Goal: Task Accomplishment & Management: Manage account settings

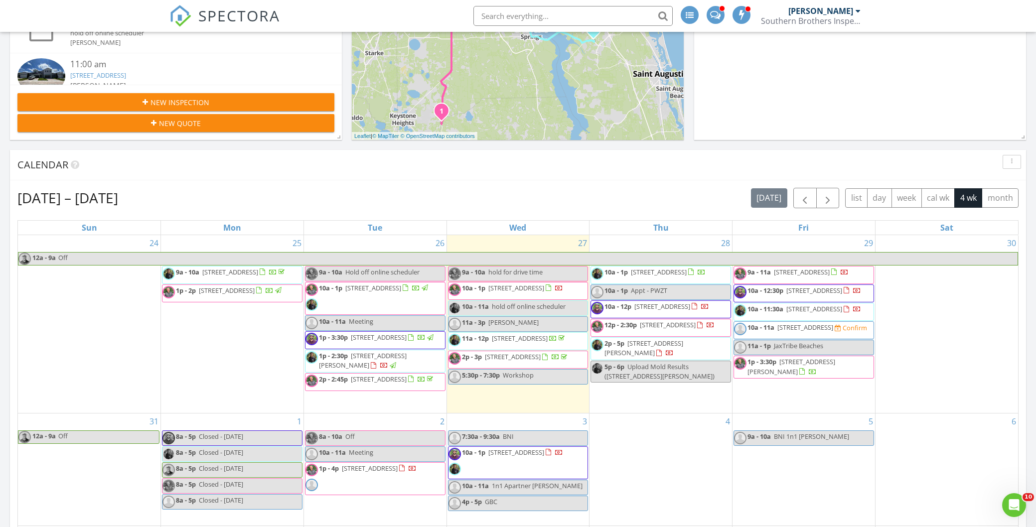
scroll to position [250, 0]
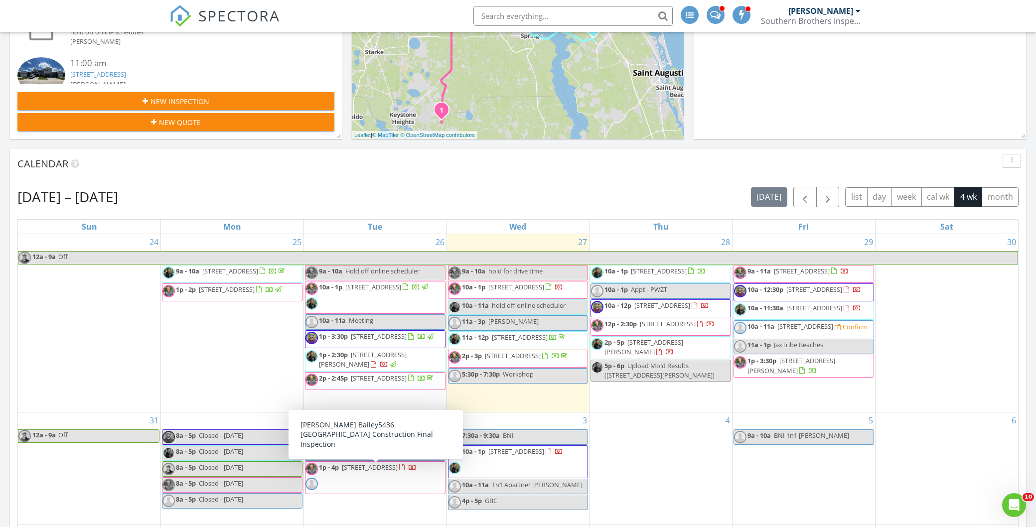
click at [380, 478] on span "1p - 4p 5436 Longfin Ct Lot, Jacksonville 32244" at bounding box center [360, 478] width 111 height 30
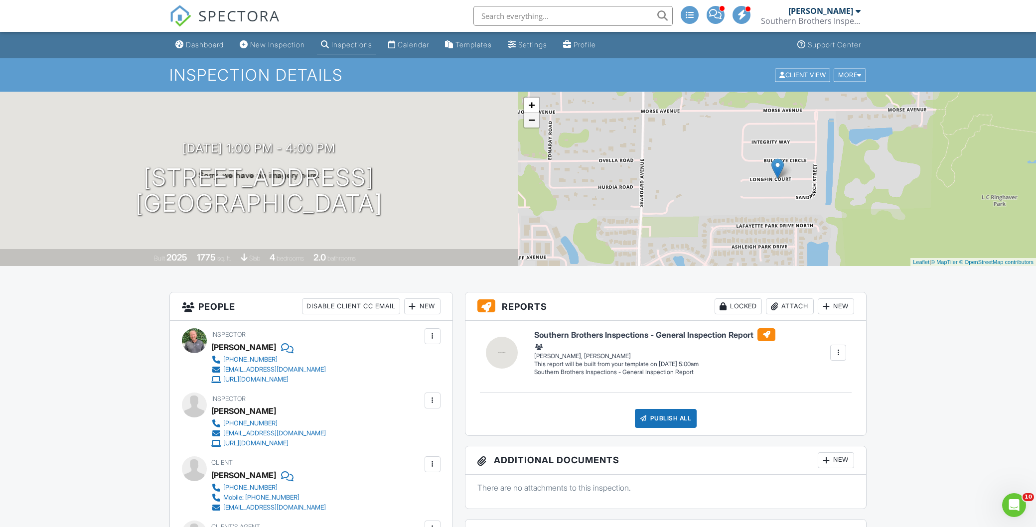
click at [530, 122] on link "−" at bounding box center [531, 120] width 15 height 15
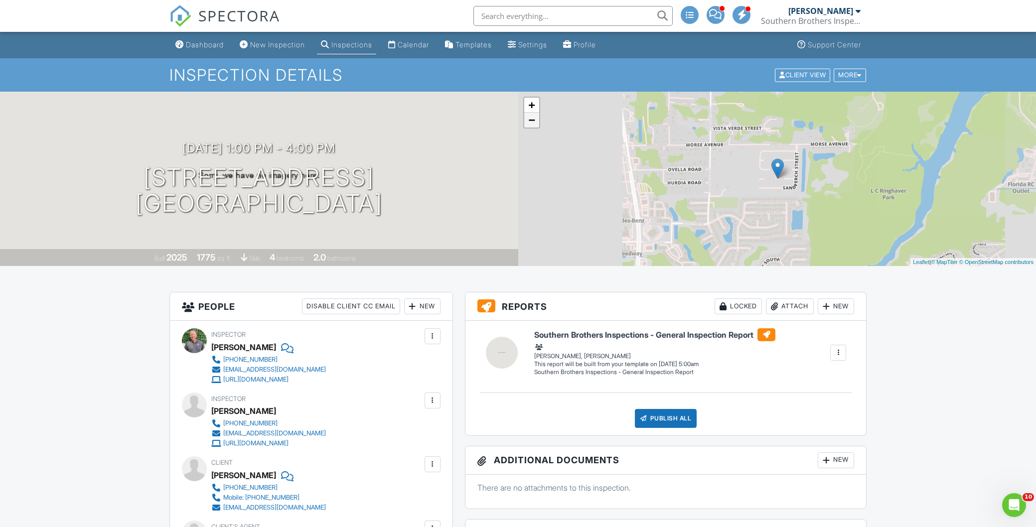
click at [530, 122] on link "−" at bounding box center [531, 120] width 15 height 15
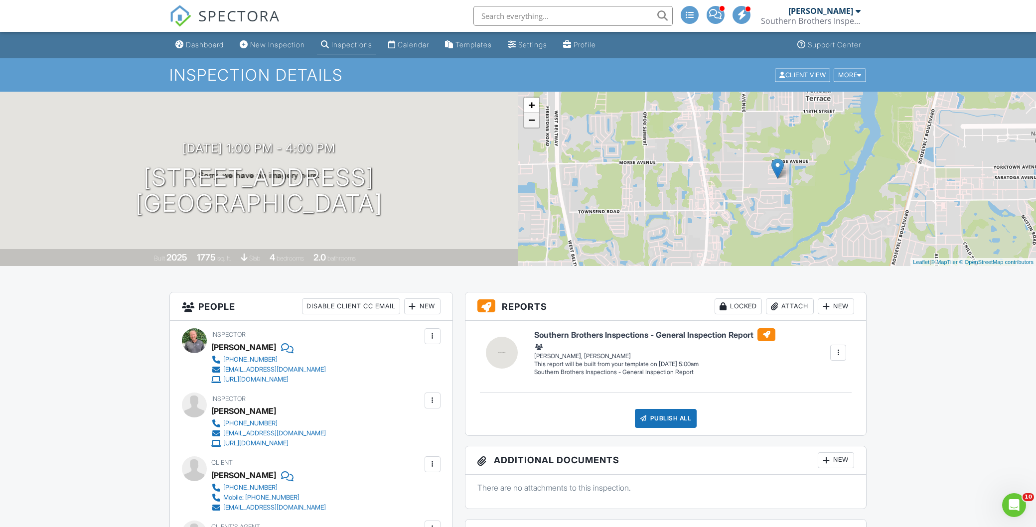
click at [530, 122] on link "−" at bounding box center [531, 120] width 15 height 15
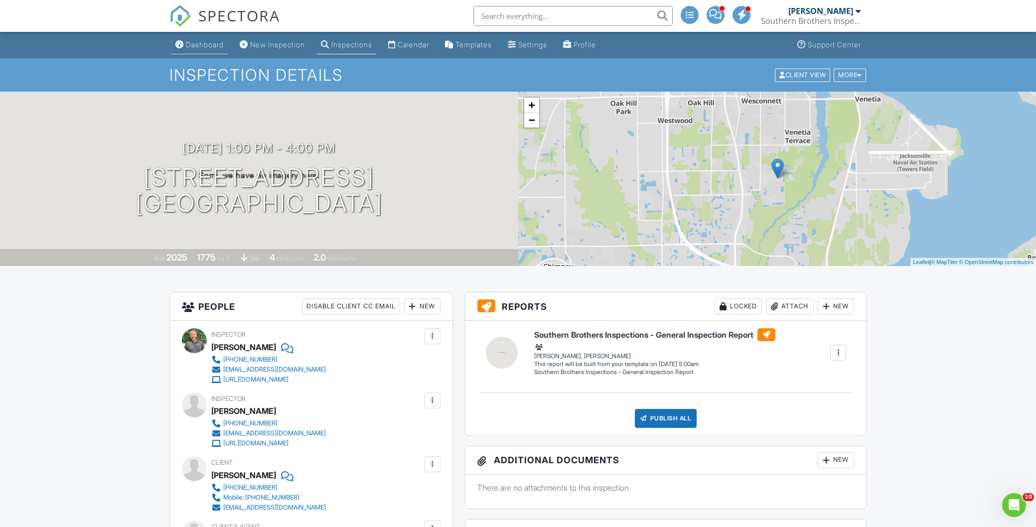
click at [202, 44] on div "Dashboard" at bounding box center [205, 44] width 38 height 8
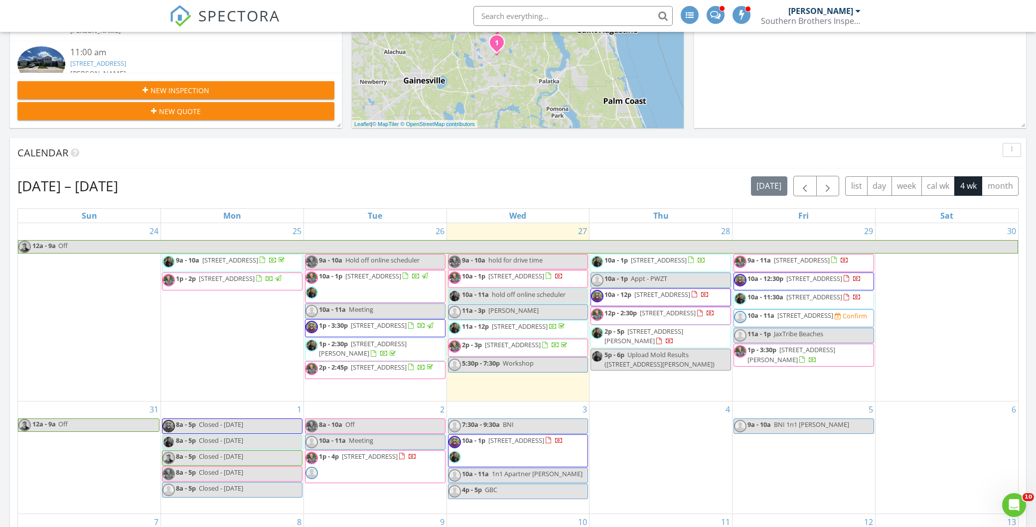
scroll to position [262, 0]
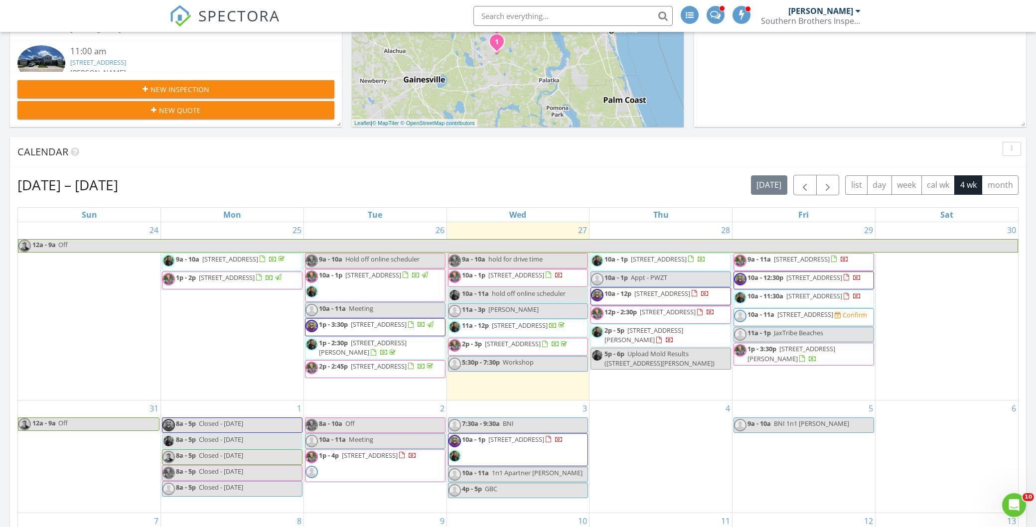
click at [659, 298] on span "507 Whirlwind Pl, St. Augustine 32095" at bounding box center [662, 293] width 56 height 9
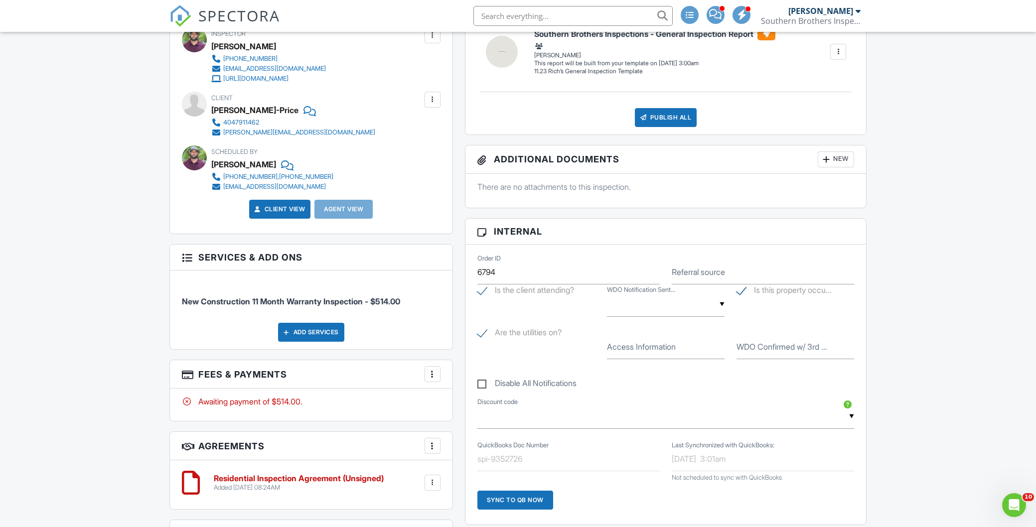
scroll to position [301, 0]
click at [432, 373] on div at bounding box center [432, 374] width 10 height 10
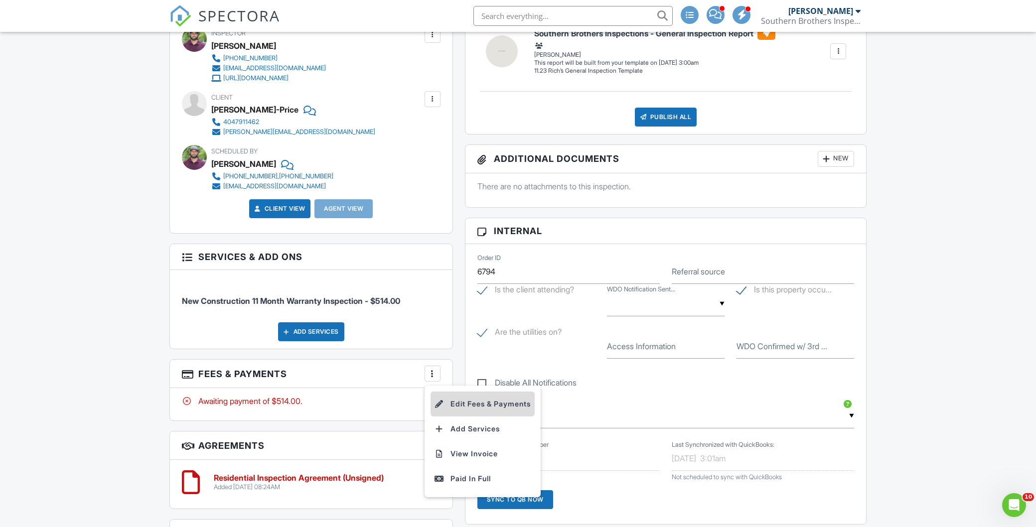
click at [467, 399] on li "Edit Fees & Payments" at bounding box center [482, 404] width 104 height 25
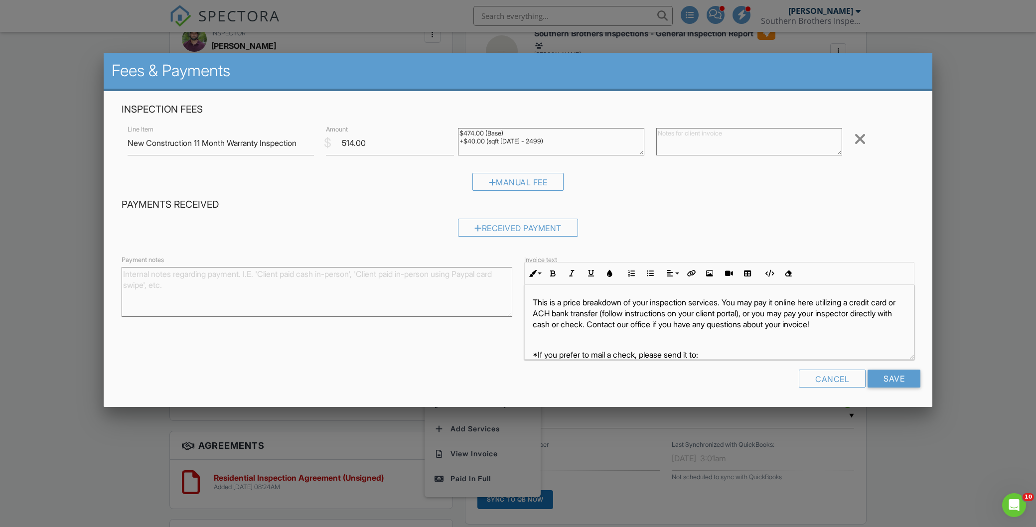
click at [49, 292] on div at bounding box center [518, 279] width 1036 height 659
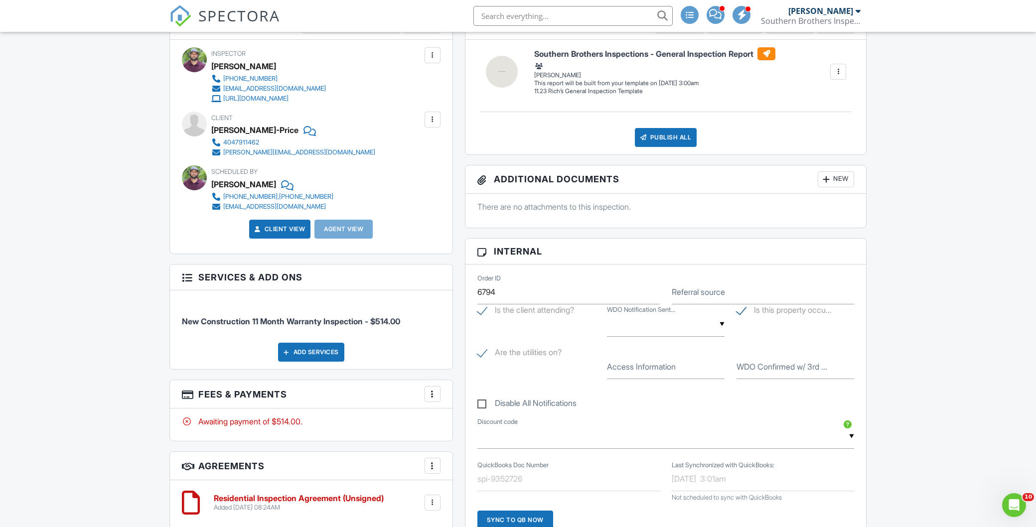
scroll to position [0, 0]
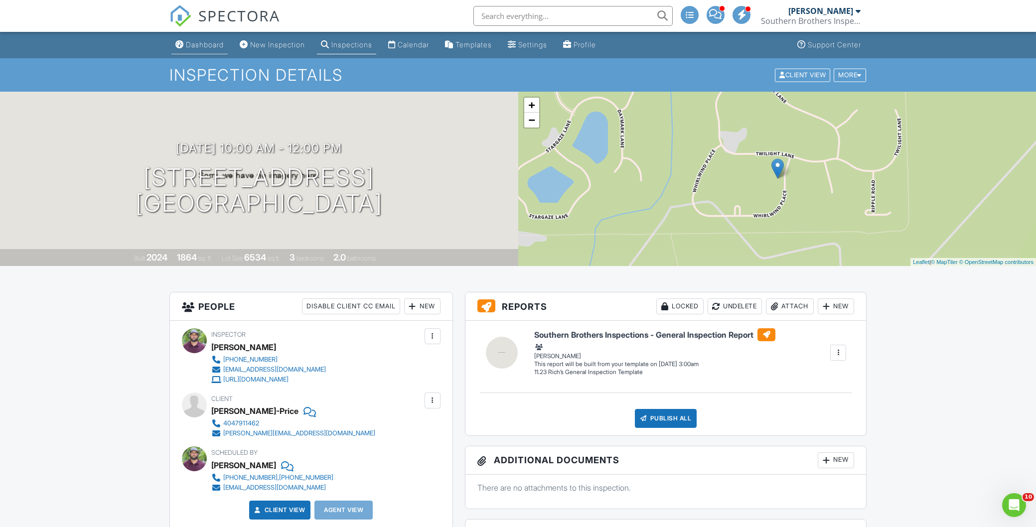
click at [199, 44] on div "Dashboard" at bounding box center [205, 44] width 38 height 8
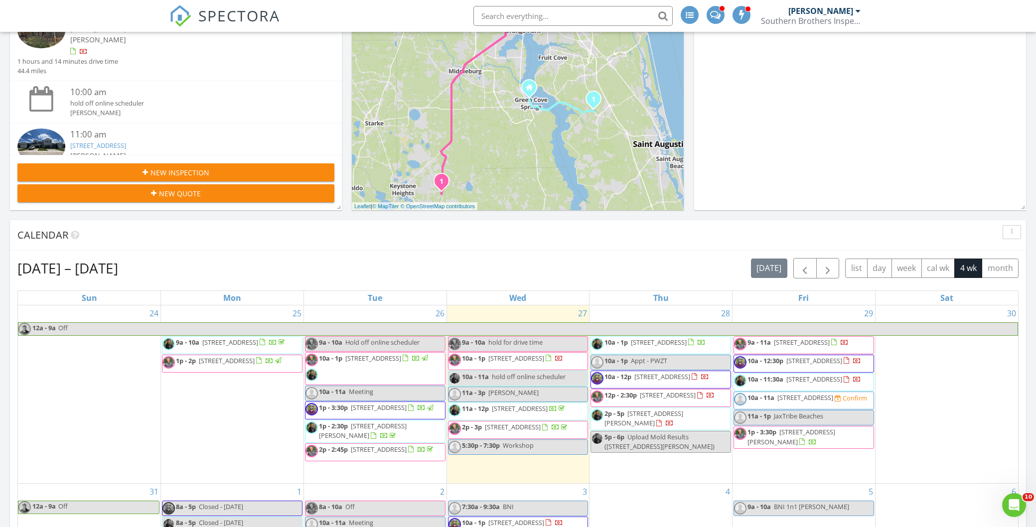
scroll to position [201, 0]
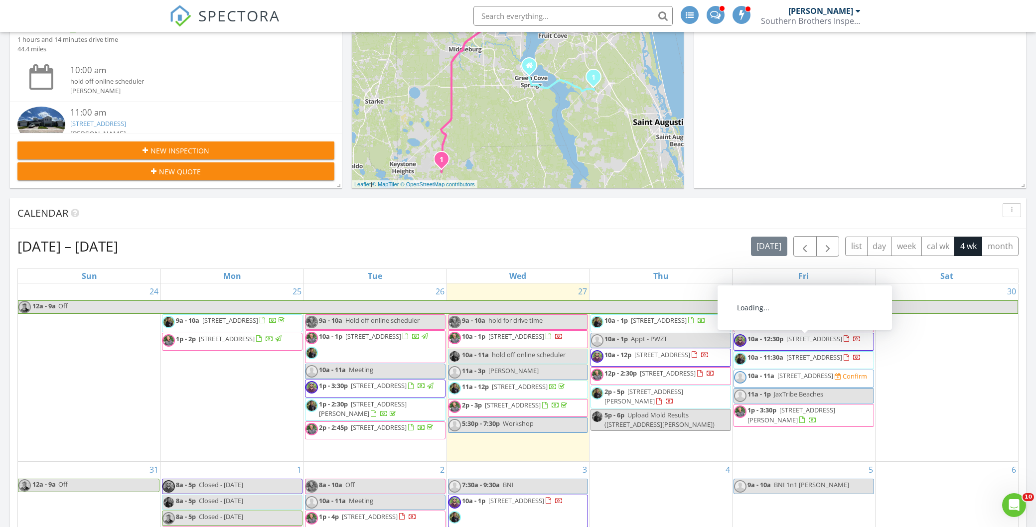
click at [791, 343] on span "902 Eagle Point Dr, St. Augustine 32092" at bounding box center [814, 338] width 56 height 9
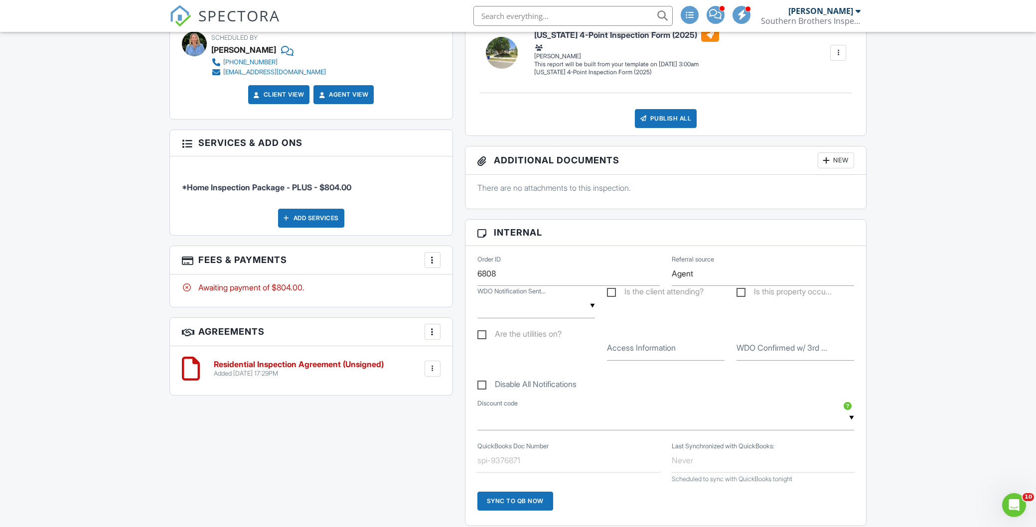
scroll to position [475, 0]
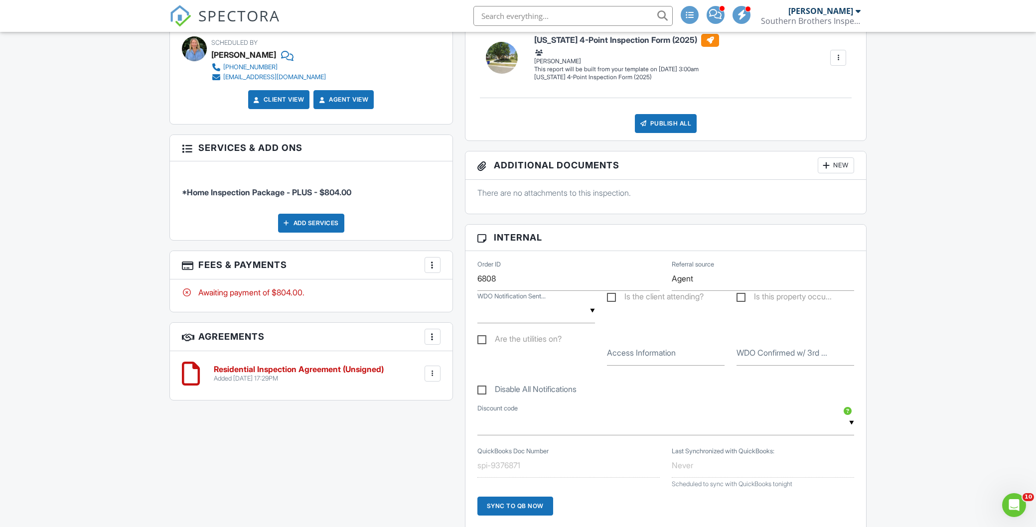
click at [431, 266] on div at bounding box center [432, 265] width 10 height 10
click at [478, 295] on li "Edit Fees & Payments" at bounding box center [482, 295] width 104 height 25
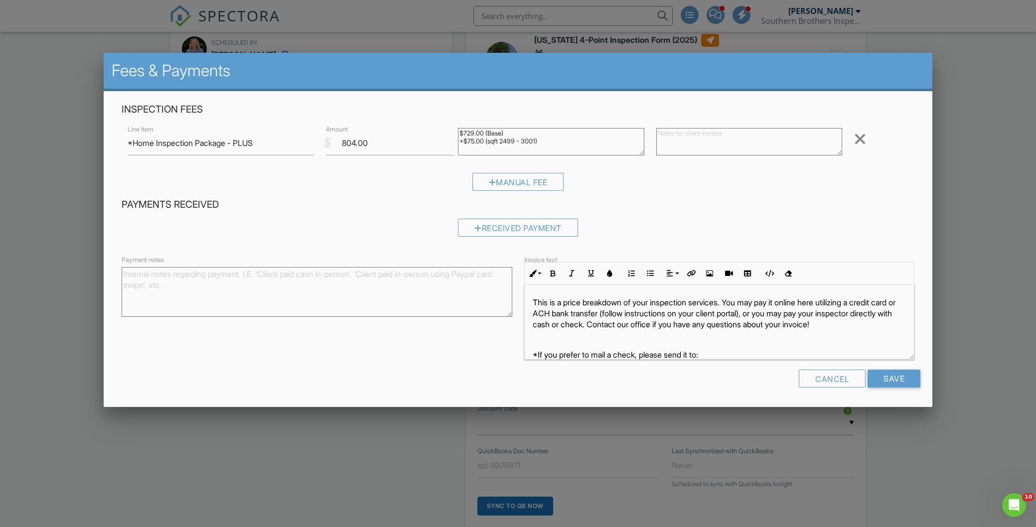
click at [58, 202] on div at bounding box center [518, 279] width 1036 height 659
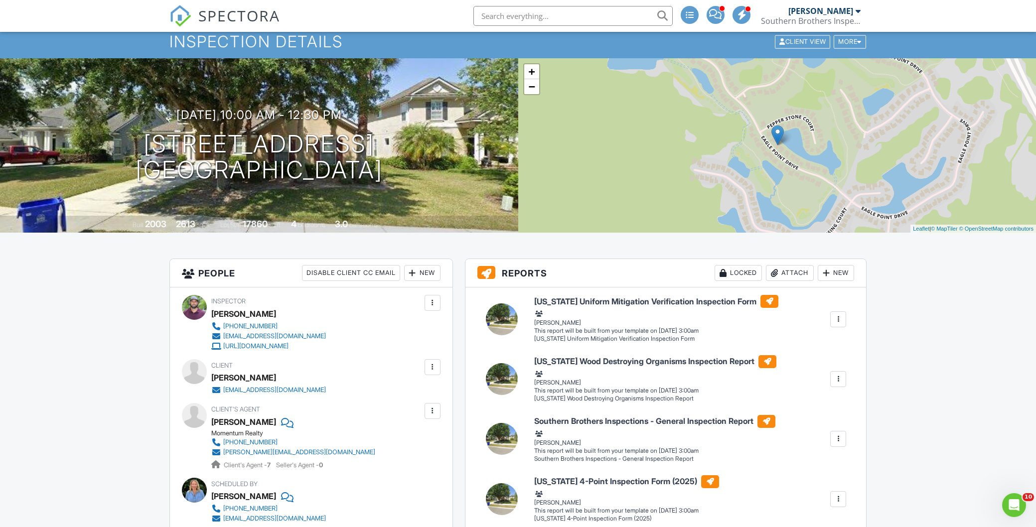
scroll to position [33, 0]
click at [395, 140] on div at bounding box center [385, 143] width 19 height 18
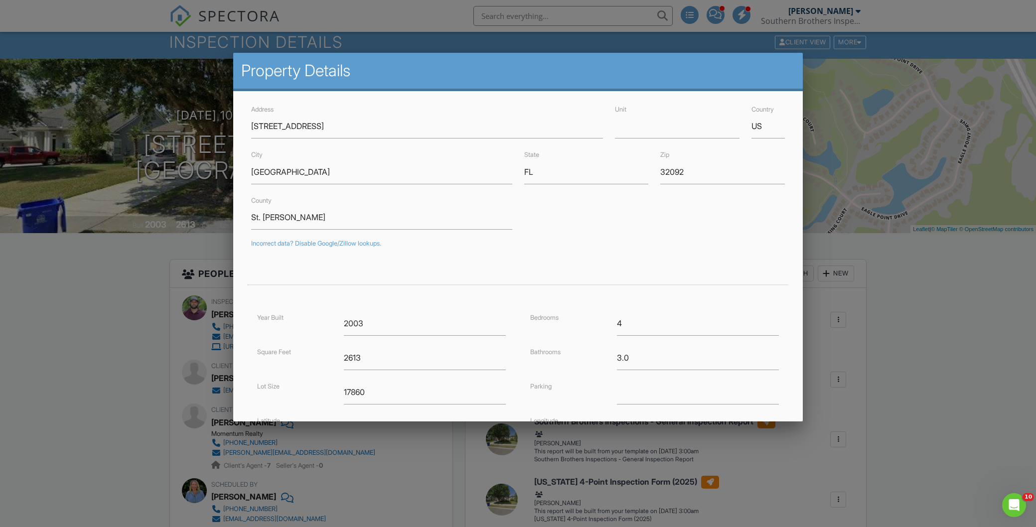
click at [135, 365] on div at bounding box center [518, 279] width 1036 height 659
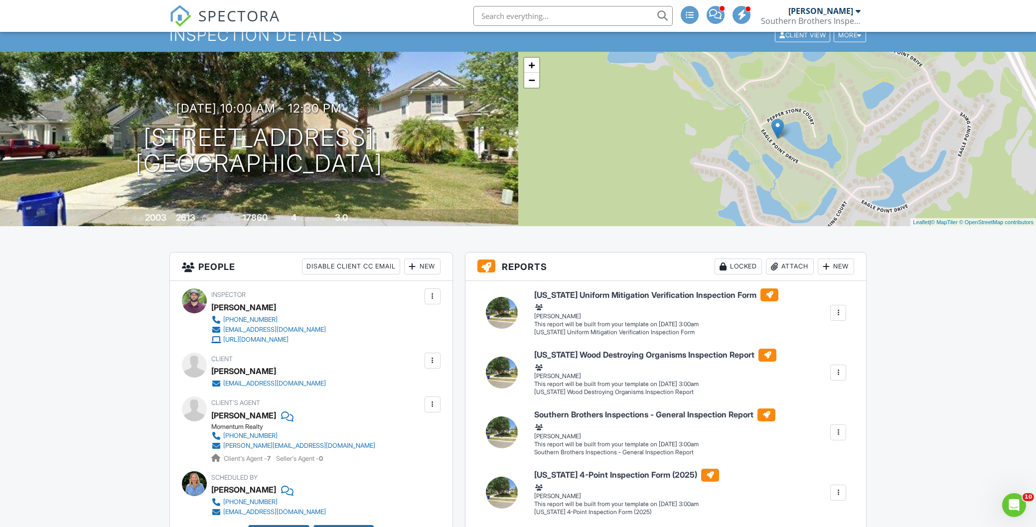
scroll to position [0, 0]
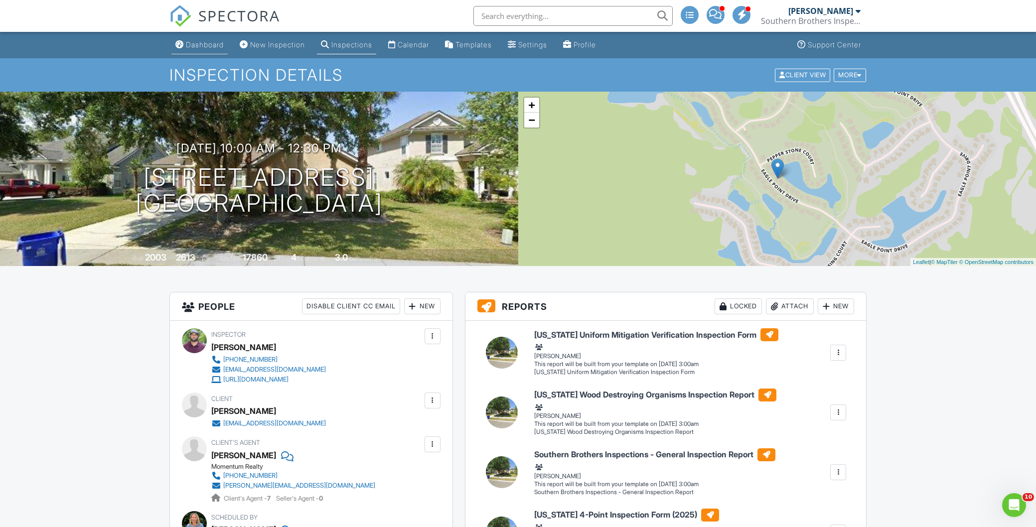
click at [204, 44] on div "Dashboard" at bounding box center [205, 44] width 38 height 8
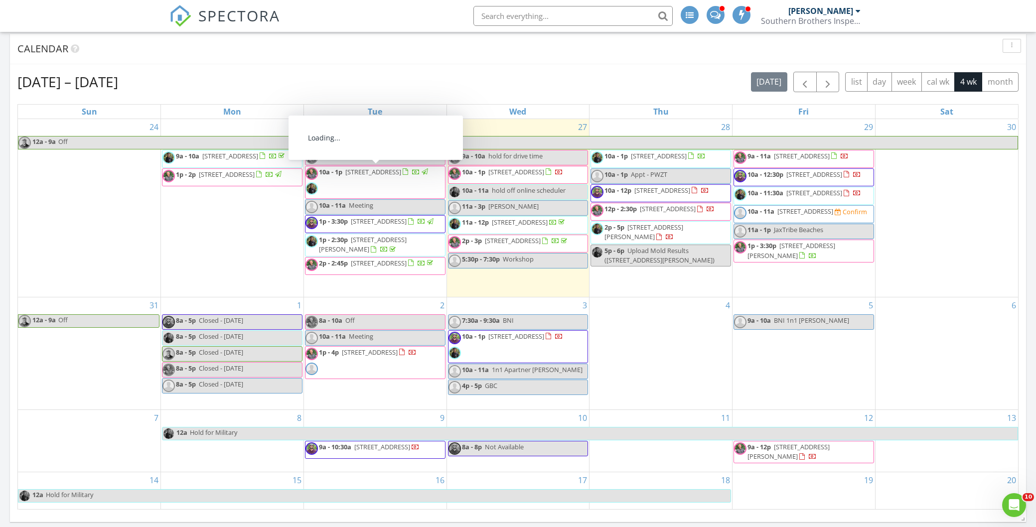
scroll to position [366, 0]
